Goal: Communication & Community: Connect with others

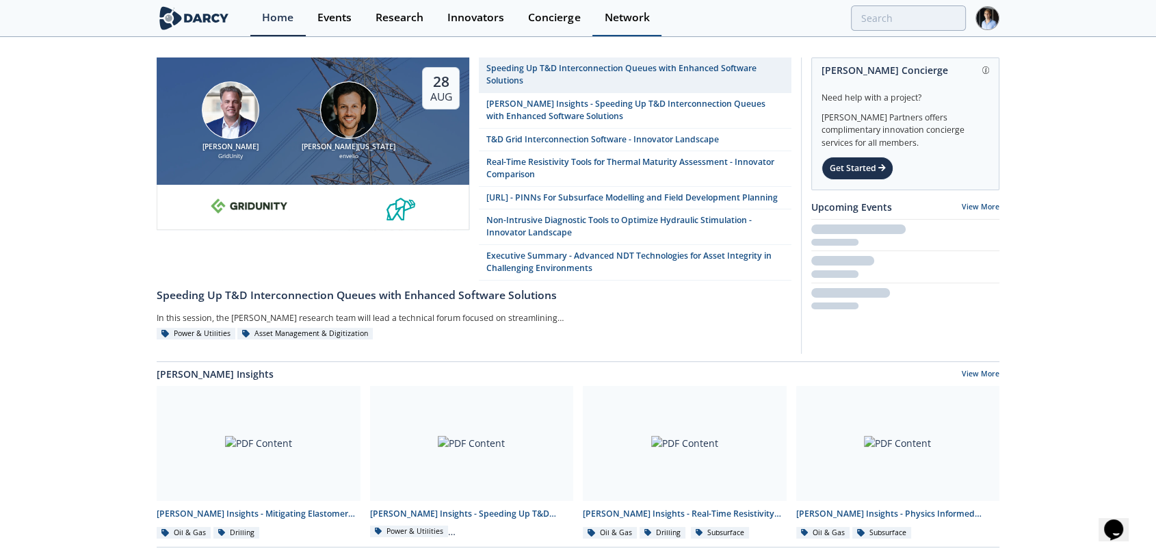
click at [503, 3] on link "Network" at bounding box center [627, 18] width 69 height 36
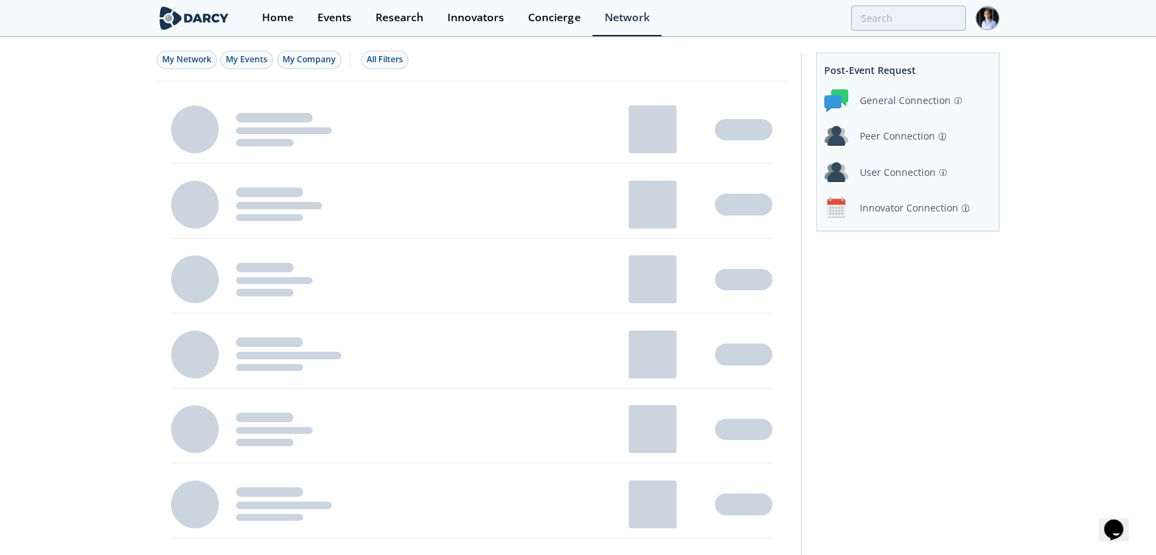
click at [503, 214] on div "Innovator Connection" at bounding box center [909, 207] width 99 height 14
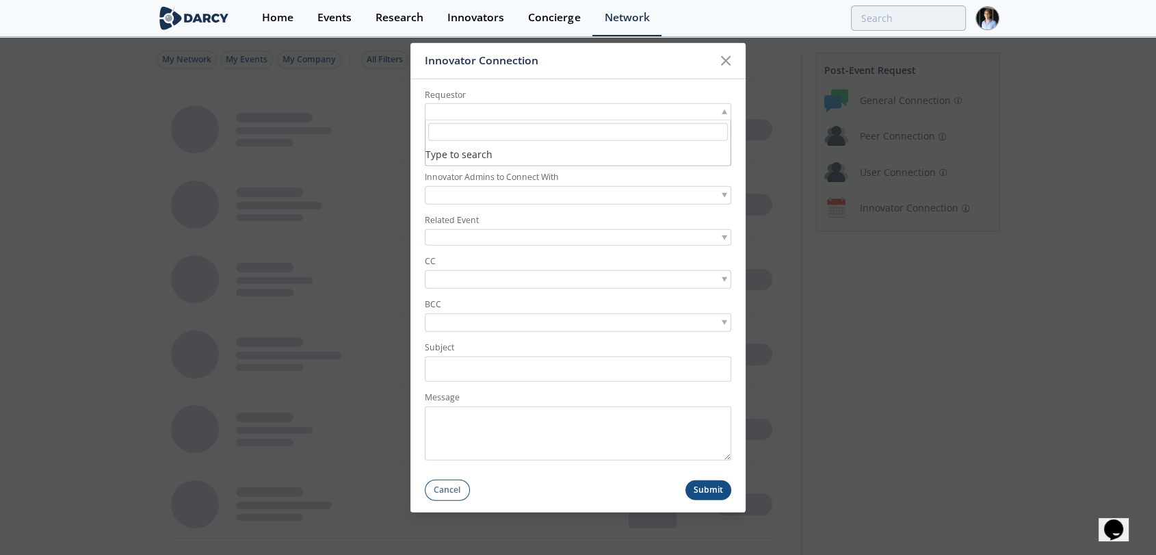
click at [503, 106] on div at bounding box center [578, 111] width 307 height 17
click at [503, 208] on form "Requestor Type to search Innovator Innovator Admins to Connect With Related Eve…" at bounding box center [578, 290] width 335 height 422
click at [503, 160] on div at bounding box center [578, 152] width 307 height 17
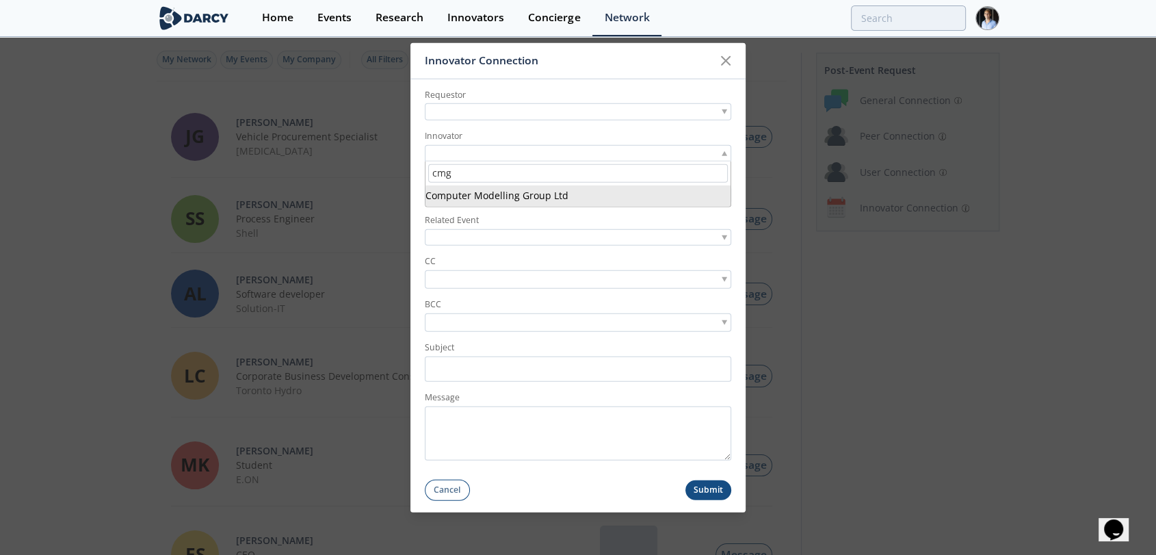
type input "cmg"
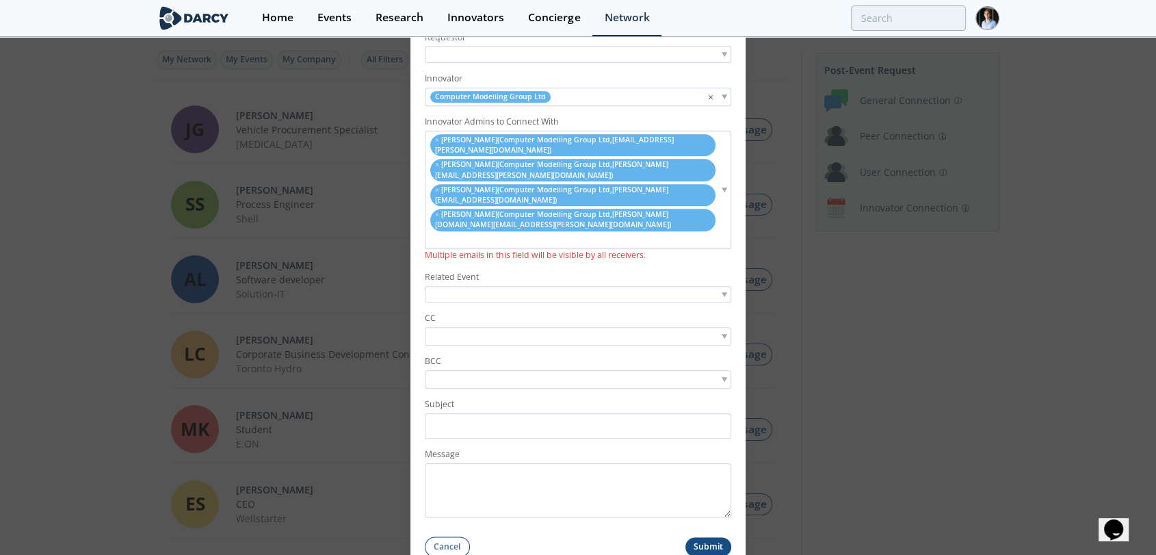
click at [503, 286] on div at bounding box center [578, 294] width 307 height 17
click at [503, 271] on label "Related Event" at bounding box center [578, 277] width 307 height 12
click at [503, 64] on div at bounding box center [578, 55] width 307 height 17
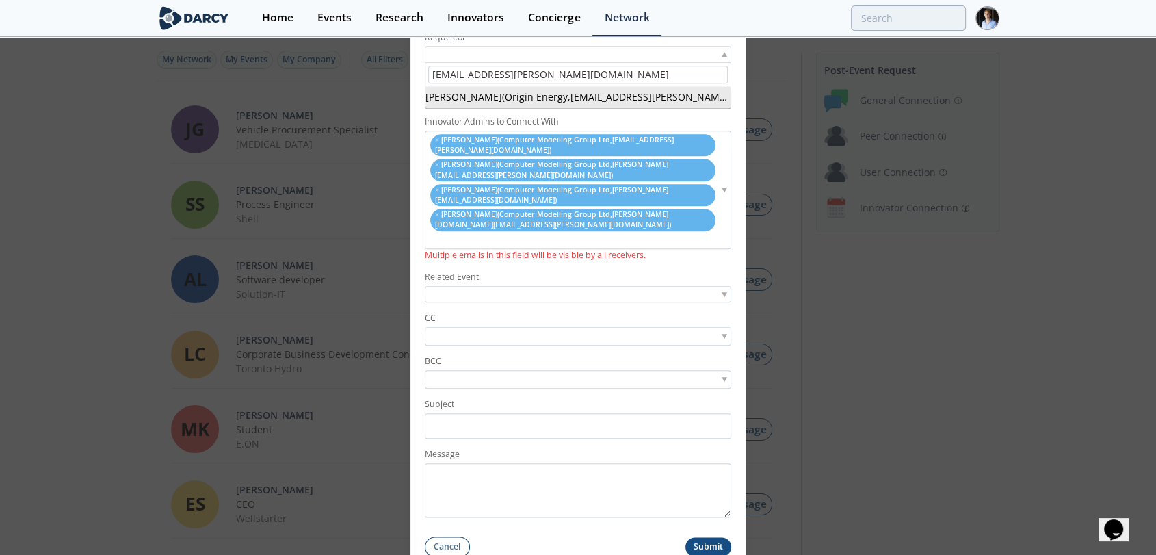
type input "[EMAIL_ADDRESS][PERSON_NAME][DOMAIN_NAME]"
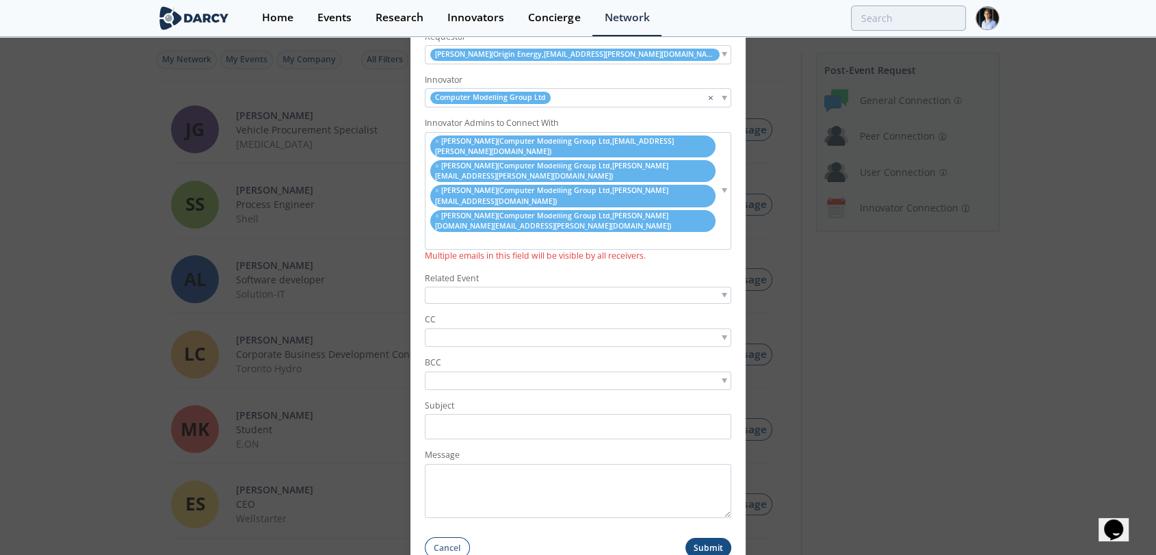
click at [503, 331] on input "search" at bounding box center [475, 338] width 94 height 14
click at [503, 399] on label "Subject" at bounding box center [578, 405] width 307 height 12
click at [503, 414] on input "Subject" at bounding box center [578, 426] width 307 height 25
click at [503, 374] on input "search" at bounding box center [475, 381] width 94 height 14
click at [498, 414] on input "Subject" at bounding box center [578, 426] width 307 height 25
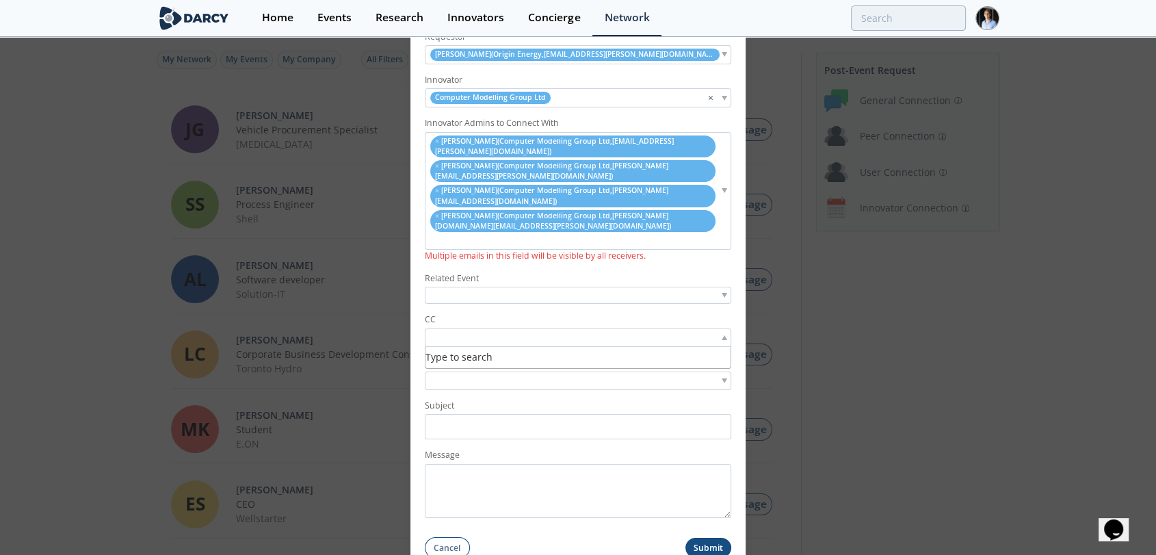
click at [498, 331] on input "search" at bounding box center [475, 338] width 94 height 14
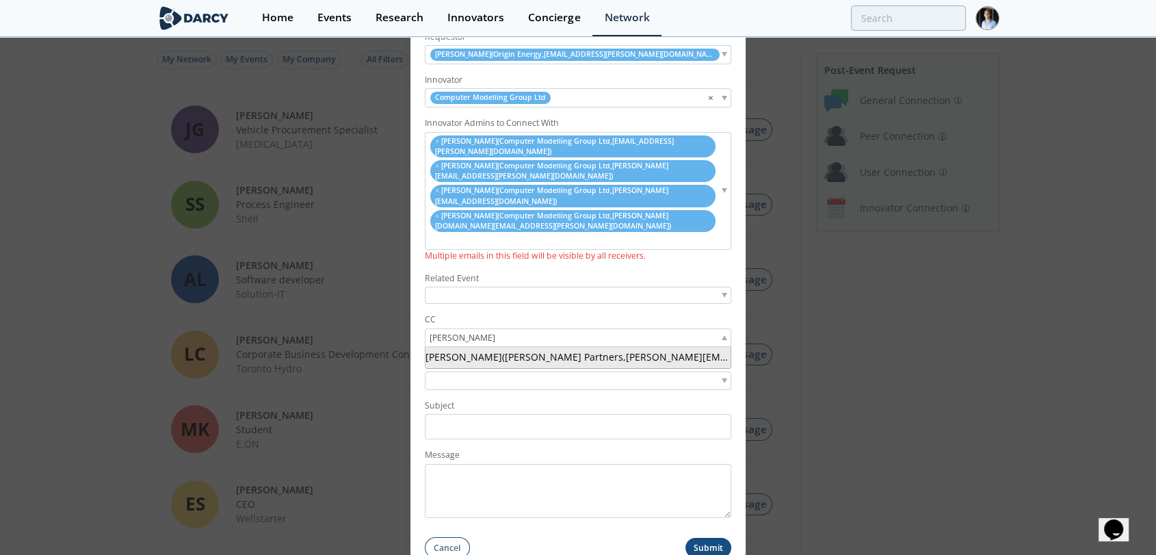
type input "[PERSON_NAME]"
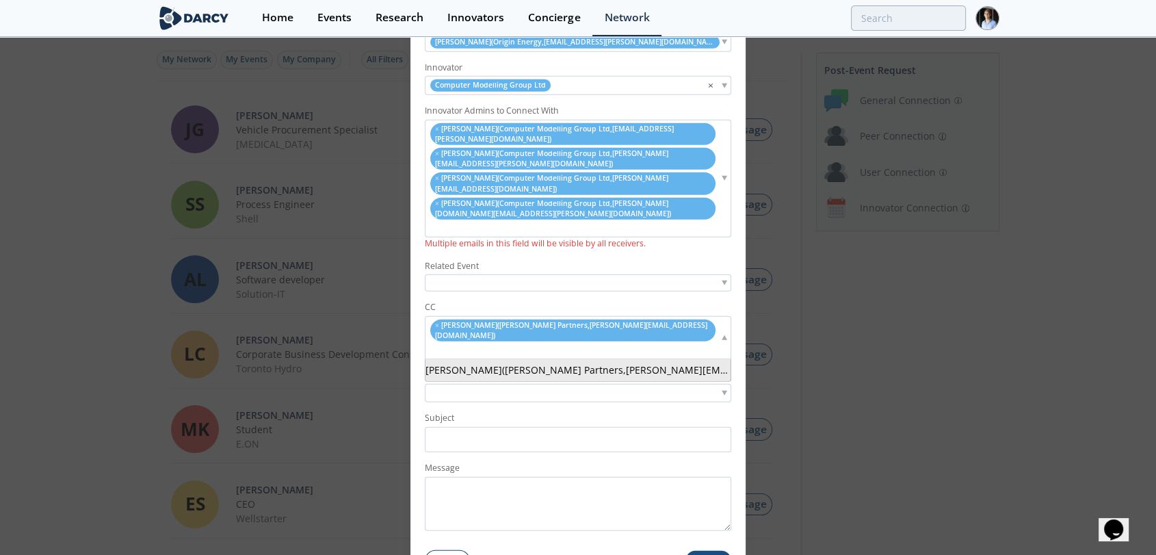
click at [503, 317] on div "× [PERSON_NAME] ( [PERSON_NAME] Partners , [PERSON_NAME][EMAIL_ADDRESS][DOMAIN_…" at bounding box center [578, 337] width 307 height 43
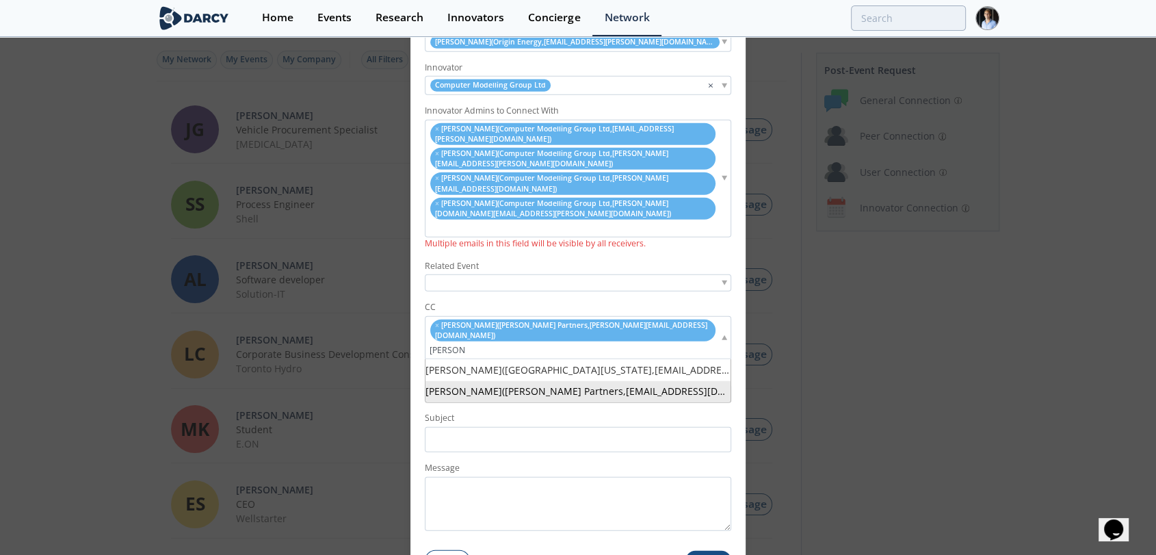
type input "[PERSON_NAME]"
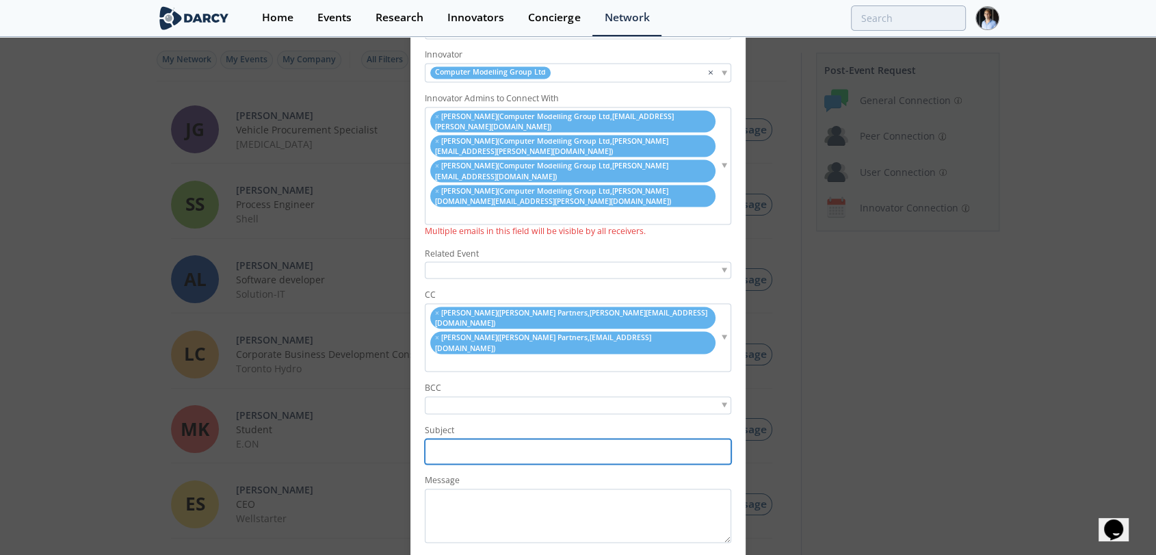
click at [503, 439] on input "Subject" at bounding box center [578, 451] width 307 height 25
type input "D"
click at [503, 439] on input "Origin: Mark <> CMG Innovator connection" at bounding box center [578, 451] width 307 height 25
type input "Origin: Mark <> CMG Innovator Connection"
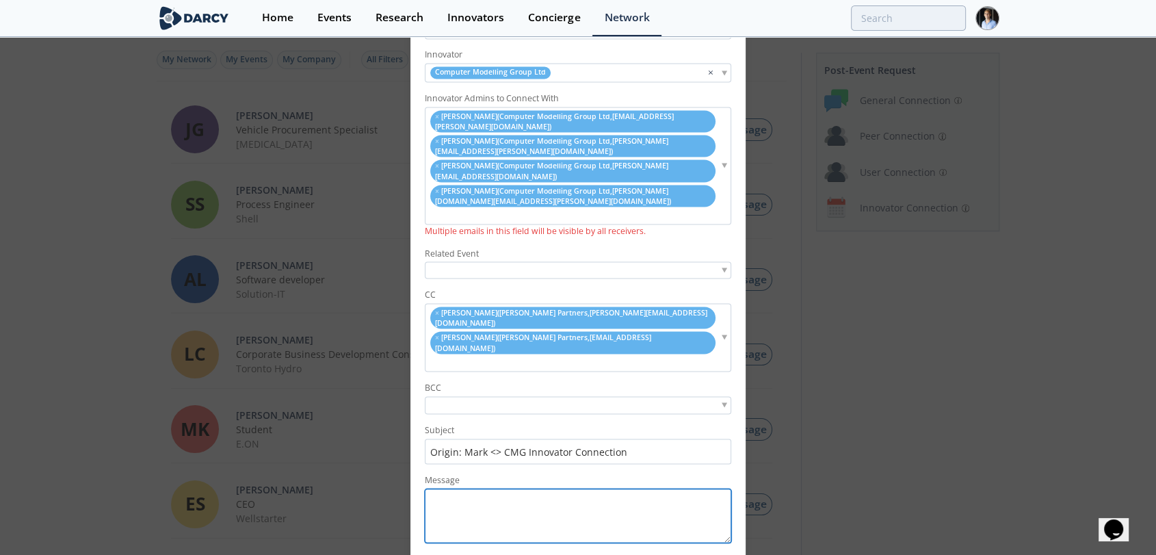
click at [503, 489] on textarea "Message" at bounding box center [578, 516] width 307 height 54
click at [503, 500] on form "Requestor [PERSON_NAME] ( Origin Energy , [EMAIL_ADDRESS][PERSON_NAME][DOMAIN_N…" at bounding box center [578, 290] width 335 height 588
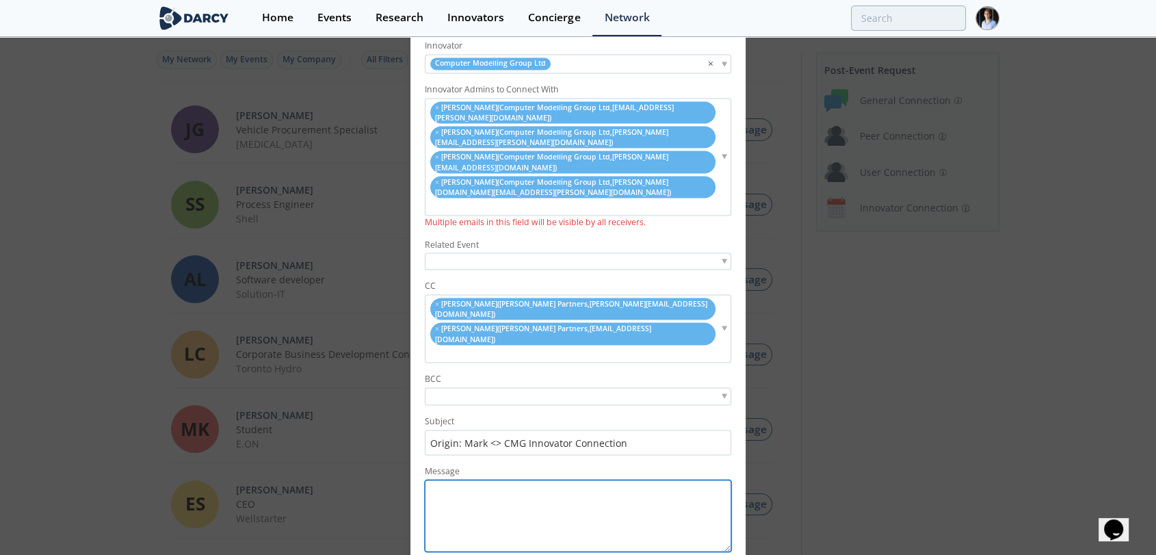
drag, startPoint x: 726, startPoint y: 494, endPoint x: 727, endPoint y: 513, distance: 18.5
click at [503, 513] on form "Requestor [PERSON_NAME] ( Origin Energy , [EMAIL_ADDRESS][PERSON_NAME][DOMAIN_N…" at bounding box center [578, 290] width 335 height 606
type textarea "D"
paste textarea "Principal Process Engineer"
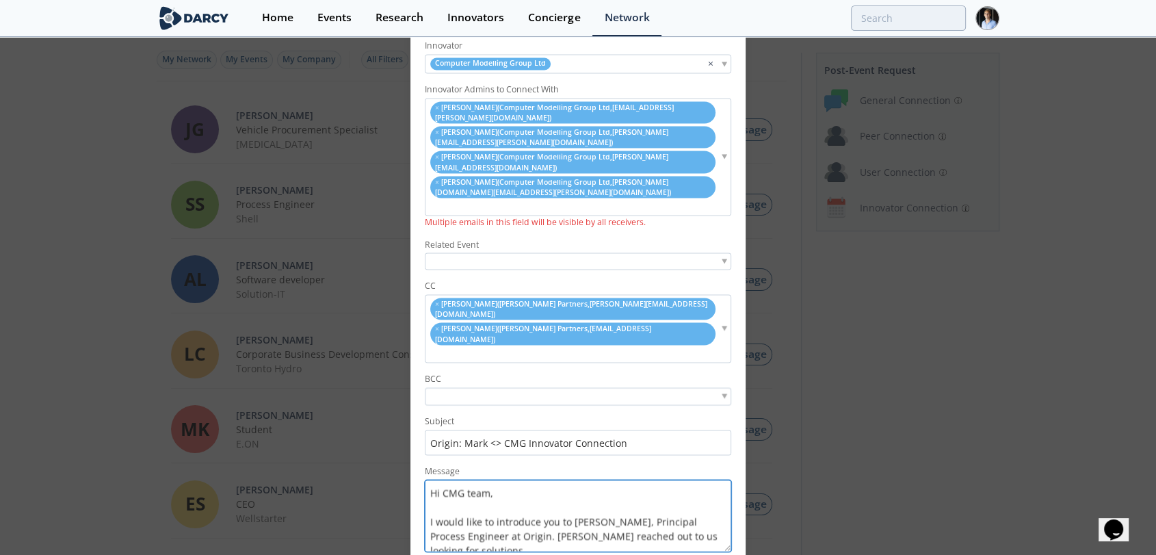
paste textarea "Integrated Modelling of Coal Seam Gas Reservoirs and Gathering Networks"
click at [503, 480] on textarea "Hi CMG team, I would like to introduce you to [PERSON_NAME], Principal Process …" at bounding box center [578, 516] width 307 height 72
click at [503, 495] on textarea "Hi CMG team, I would like to introduce you to [PERSON_NAME], Principal Process …" at bounding box center [578, 516] width 307 height 72
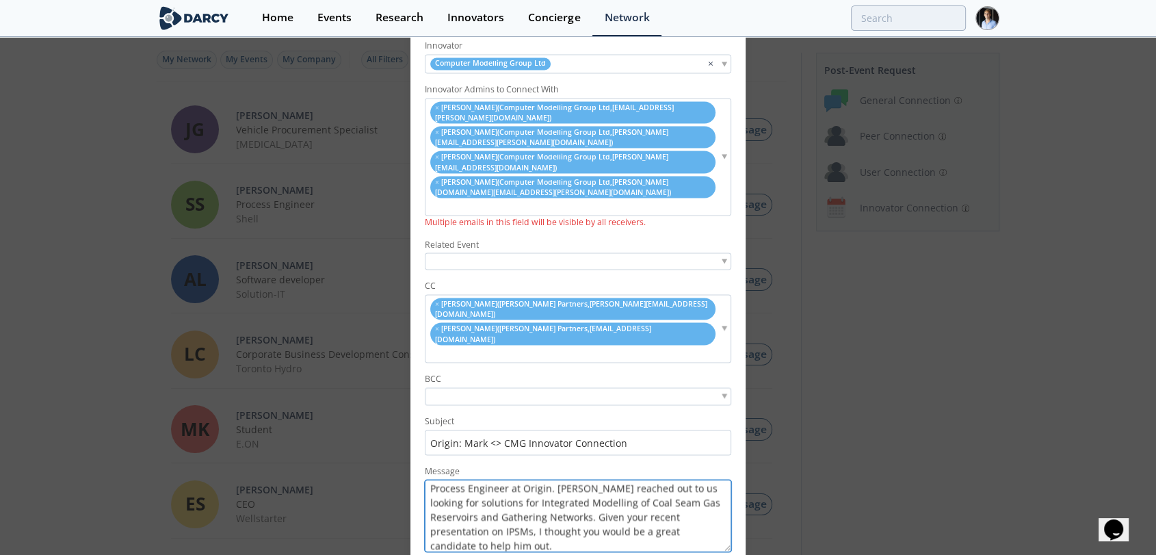
scroll to position [62, 0]
paste textarea "The challenge that we are presented with in exploring ‘coal seam methane’ is th…"
paste textarea "complex, partially interlinked subsurface field developments with what soon wil…"
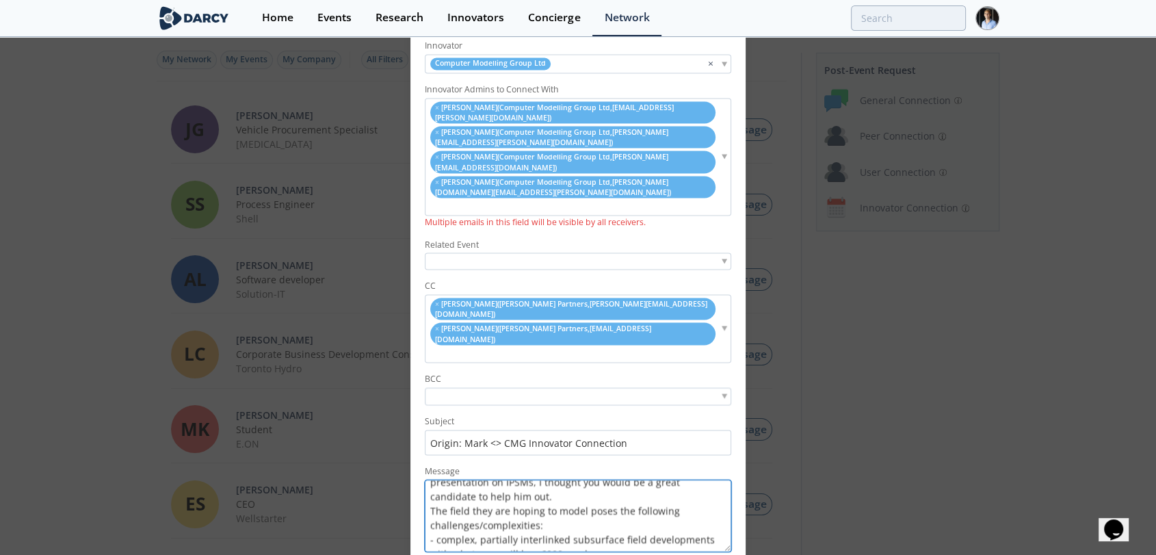
click at [437, 481] on textarea "Hi CMG team, I would like to introduce you to [PERSON_NAME], Principal Process …" at bounding box center [578, 516] width 307 height 72
click at [503, 495] on textarea "Hi CMG team, I would like to introduce you to [PERSON_NAME], Principal Process …" at bounding box center [578, 516] width 307 height 72
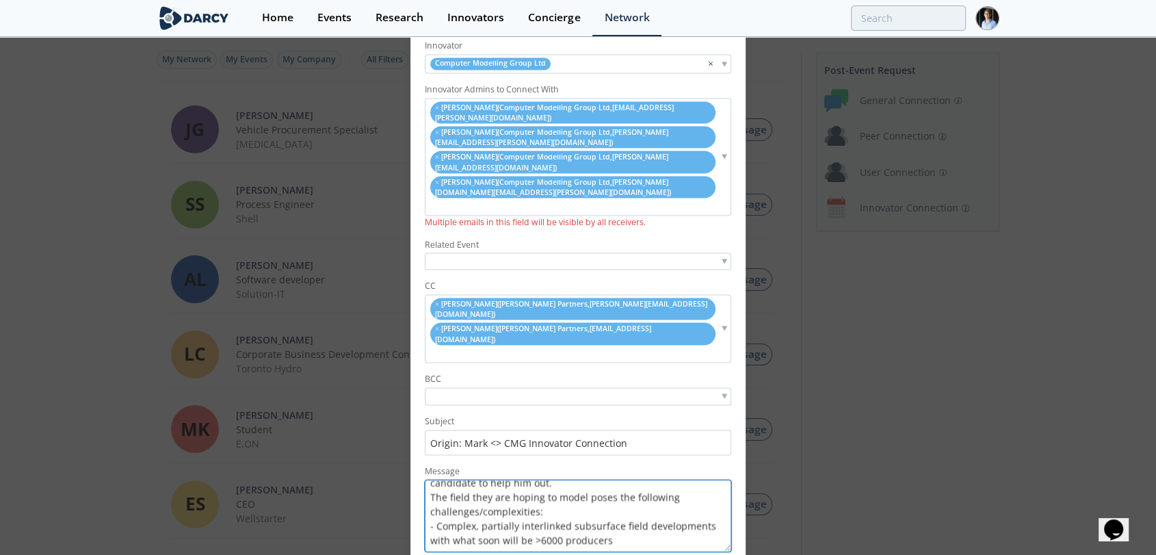
paste textarea "Various well configurations (Hash [PERSON_NAME], fracc and non-fracc, standard …"
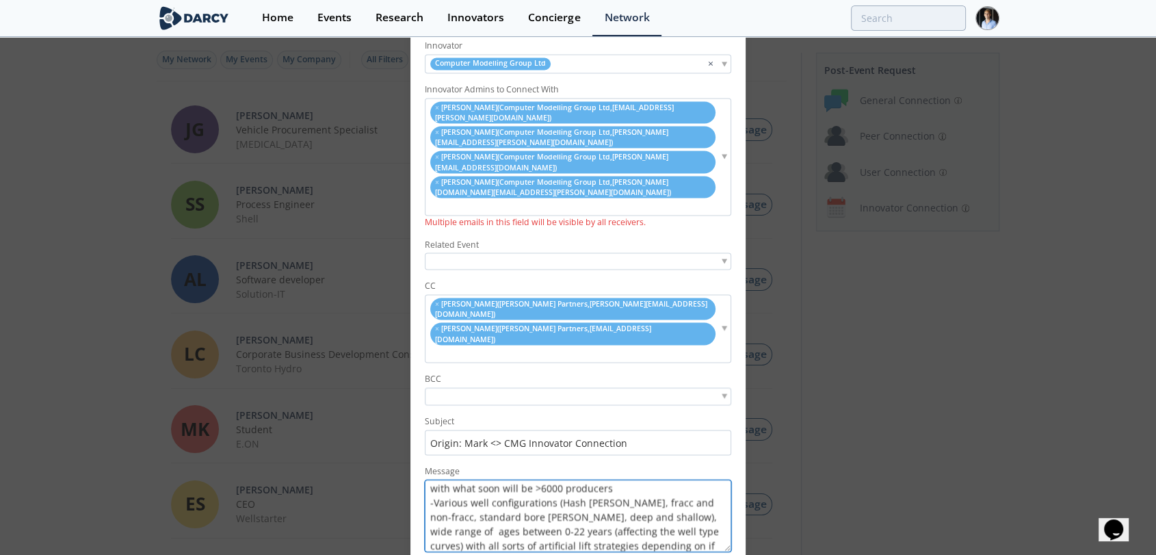
click at [433, 480] on textarea "Hi CMG team, I would like to introduce you to [PERSON_NAME], Principal Process …" at bounding box center [578, 516] width 307 height 72
click at [503, 480] on textarea "Hi CMG team, I would like to introduce you to [PERSON_NAME], Principal Process …" at bounding box center [578, 516] width 307 height 72
click at [503, 495] on textarea "Hi CMG team, I would like to introduce you to [PERSON_NAME], Principal Process …" at bounding box center [578, 516] width 307 height 72
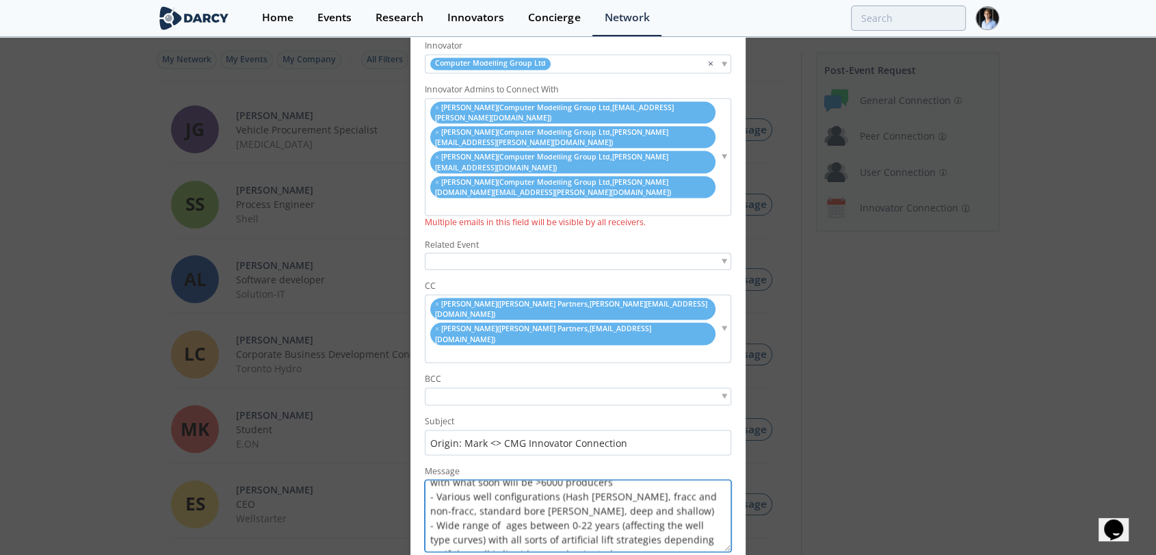
scroll to position [177, 0]
paste textarea "interlinked surface network that affects subsurface gas migration"
click at [439, 487] on textarea "Hi CMG team, I would like to introduce you to [PERSON_NAME], Principal Process …" at bounding box center [578, 516] width 307 height 72
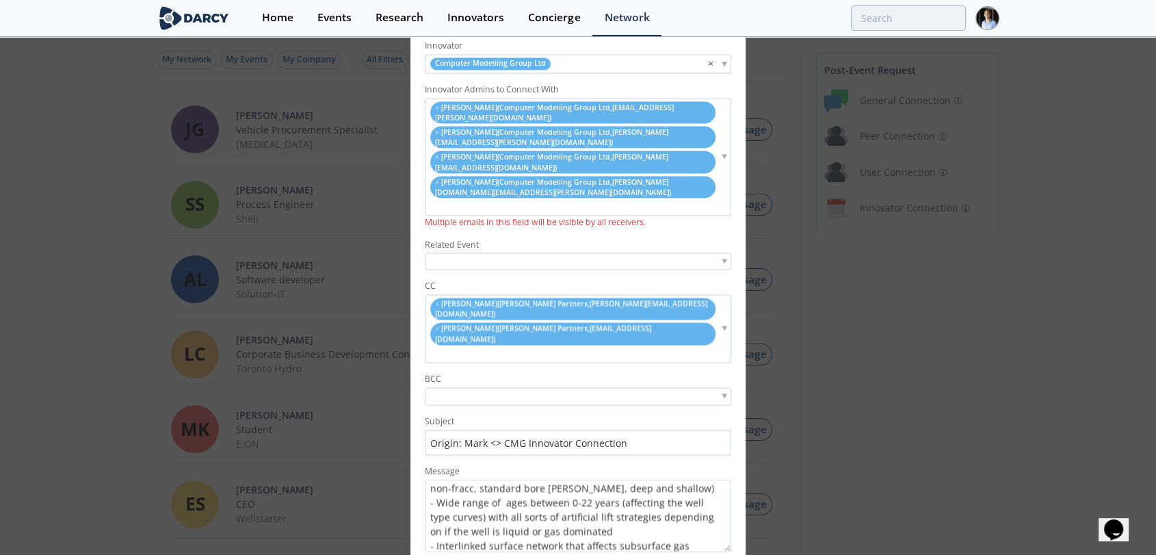
click at [503, 507] on form "Requestor [PERSON_NAME] ( Origin Energy , [EMAIL_ADDRESS][PERSON_NAME][DOMAIN_N…" at bounding box center [578, 290] width 335 height 606
click at [503, 500] on textarea "Hi CMG team, I would like to introduce you to [PERSON_NAME], Principal Process …" at bounding box center [578, 516] width 307 height 72
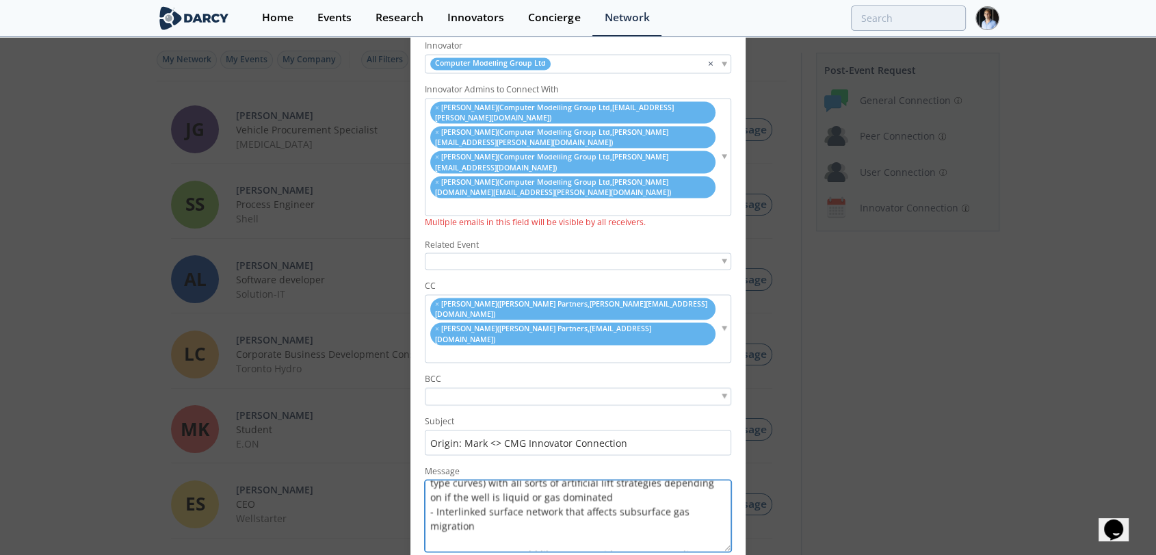
scroll to position [235, 0]
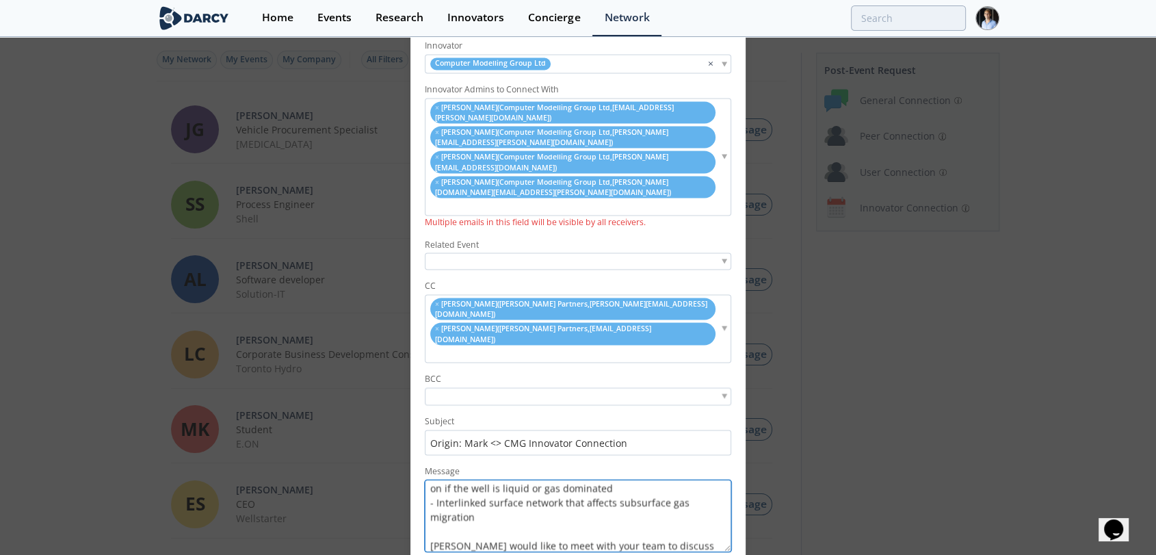
click at [503, 500] on textarea "Hi CMG team, I would like to introduce you to [PERSON_NAME], Principal Process …" at bounding box center [578, 516] width 307 height 72
click at [503, 494] on textarea "Hi CMG team, I would like to introduce you to [PERSON_NAME], Principal Process …" at bounding box center [578, 516] width 307 height 72
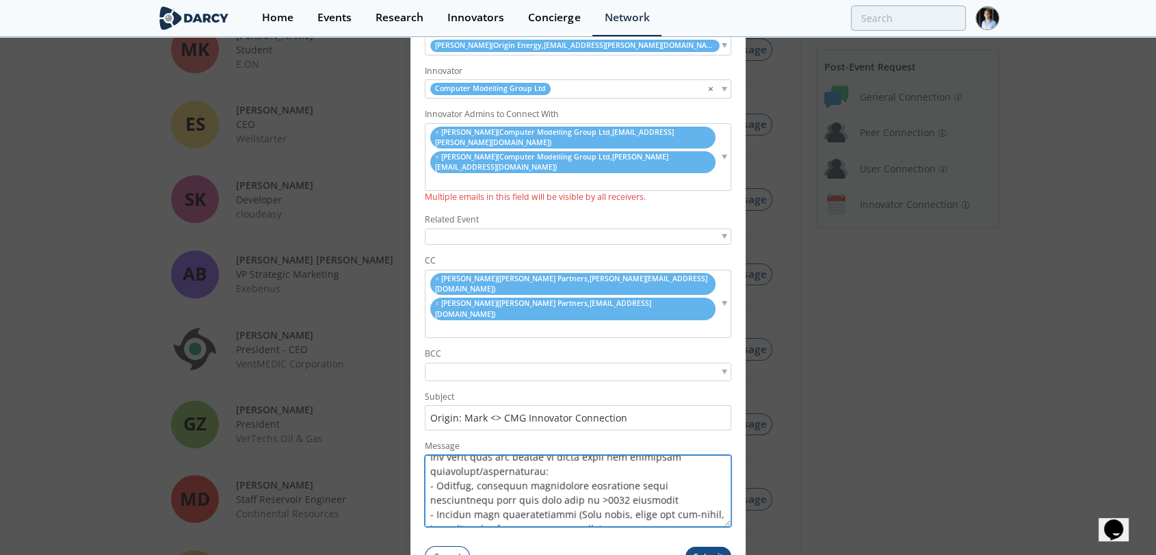
scroll to position [99, 0]
type textarea "Hi CMG team, I would like to introduce you to [PERSON_NAME], Principal Process …"
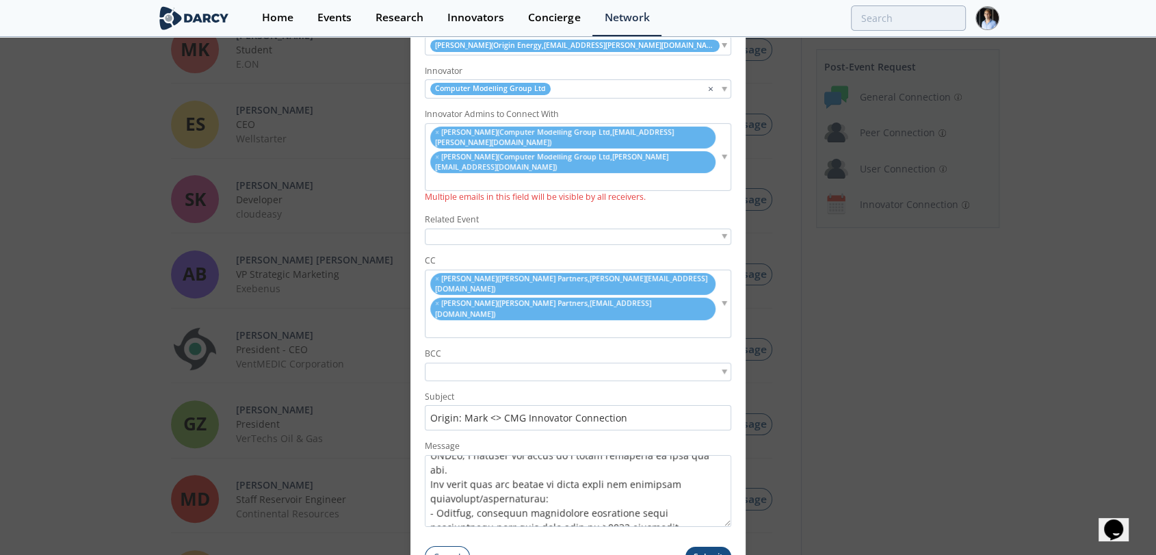
click at [503, 530] on button "Submit" at bounding box center [709, 557] width 47 height 20
